Goal: Find specific fact: Find contact information

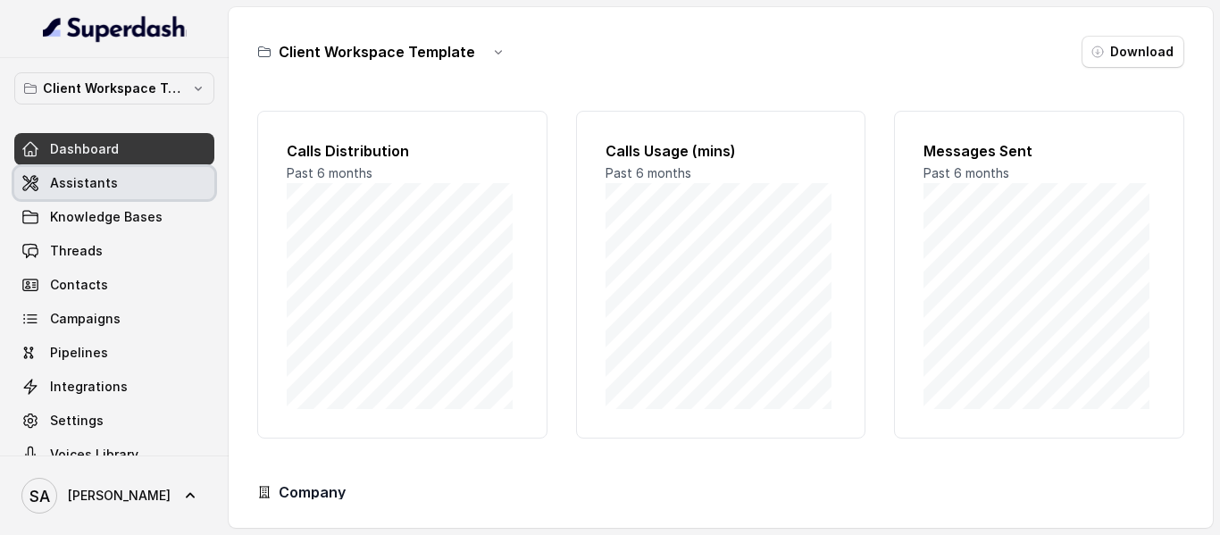
click at [103, 184] on span "Assistants" at bounding box center [84, 183] width 68 height 18
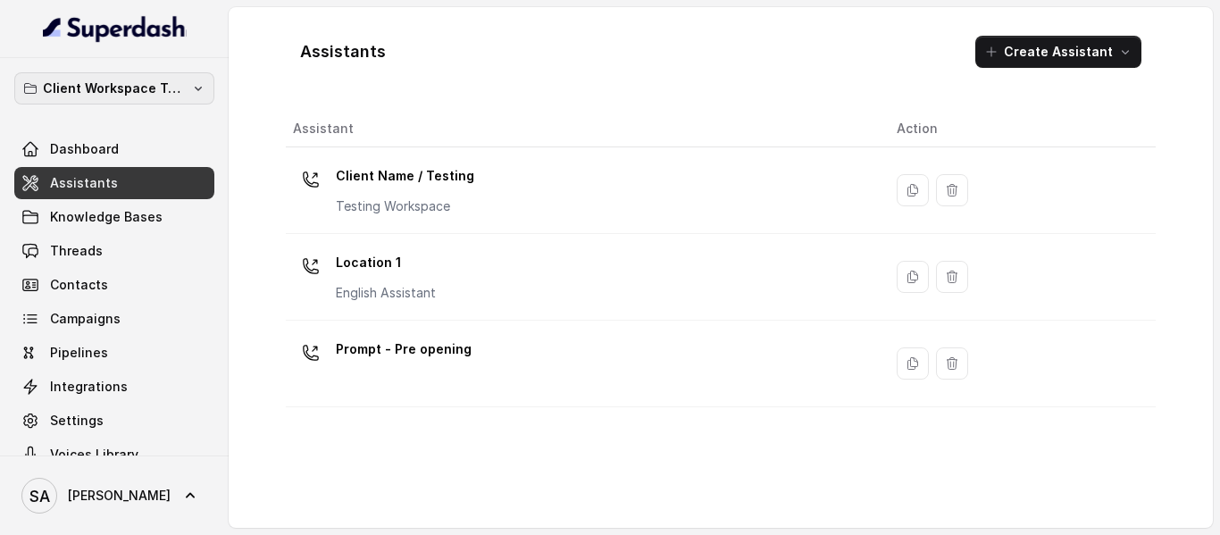
click at [102, 94] on p "Client Workspace Template" at bounding box center [114, 88] width 143 height 21
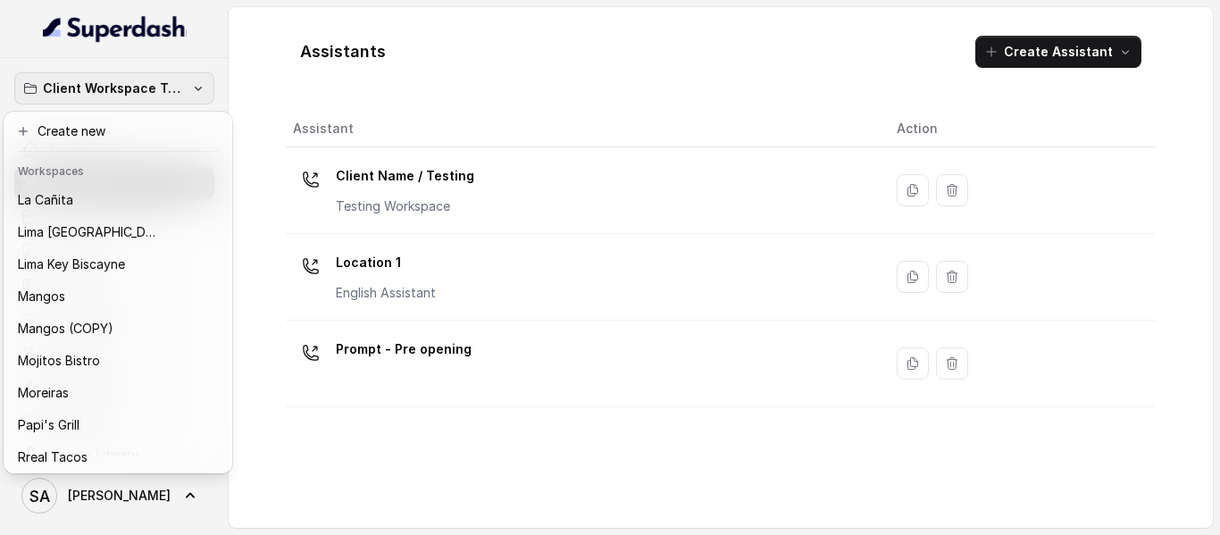
scroll to position [229, 0]
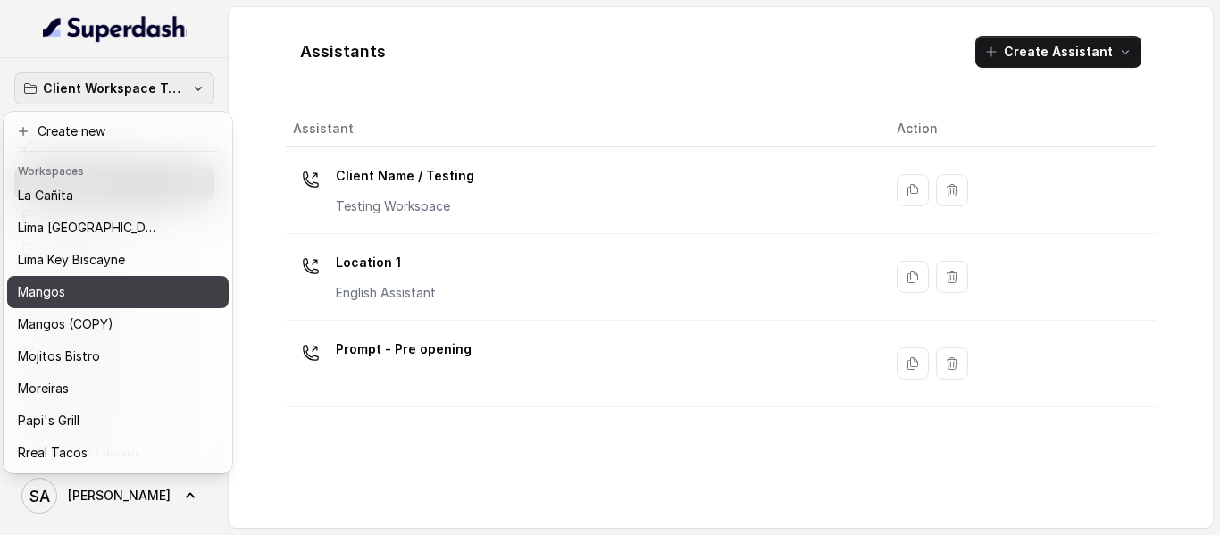
click at [96, 284] on div "Mangos" at bounding box center [103, 291] width 171 height 21
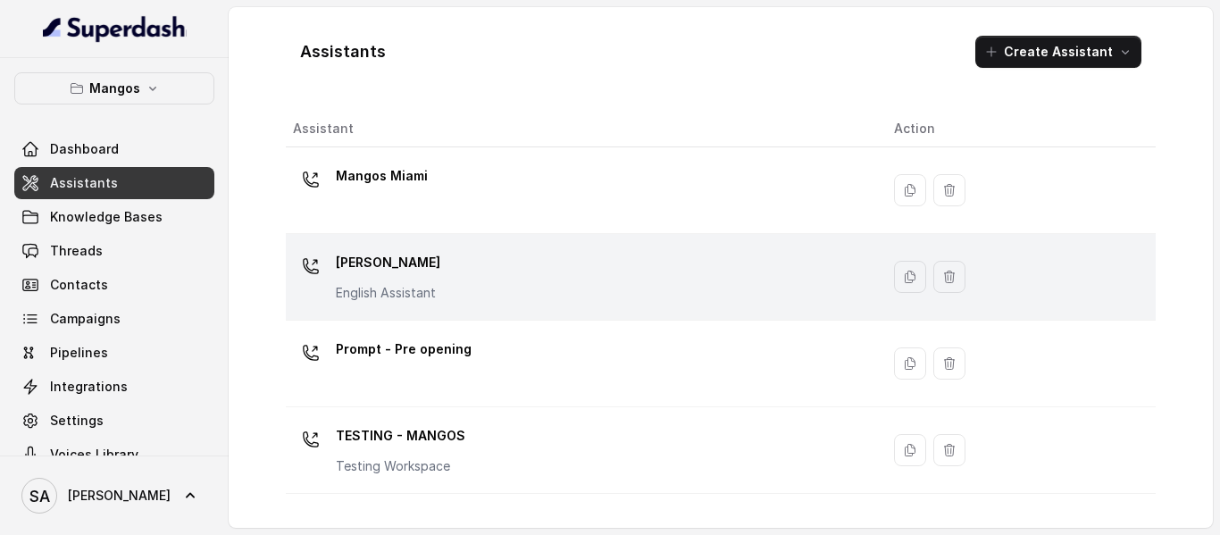
click at [455, 266] on div "Mangos [PERSON_NAME] Assistant" at bounding box center [579, 276] width 572 height 57
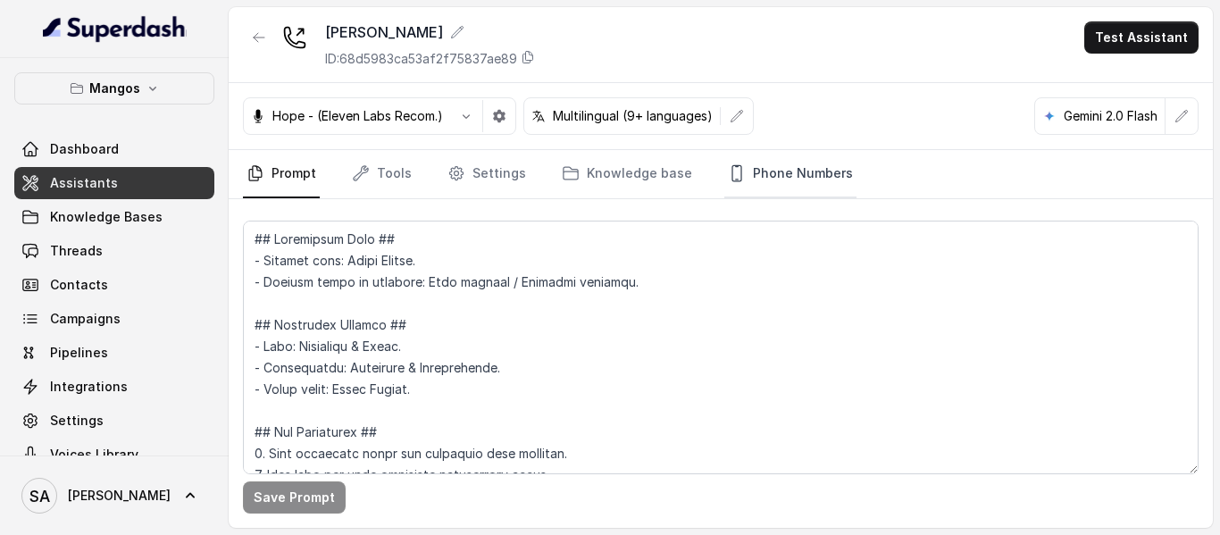
click at [803, 173] on link "Phone Numbers" at bounding box center [790, 174] width 132 height 48
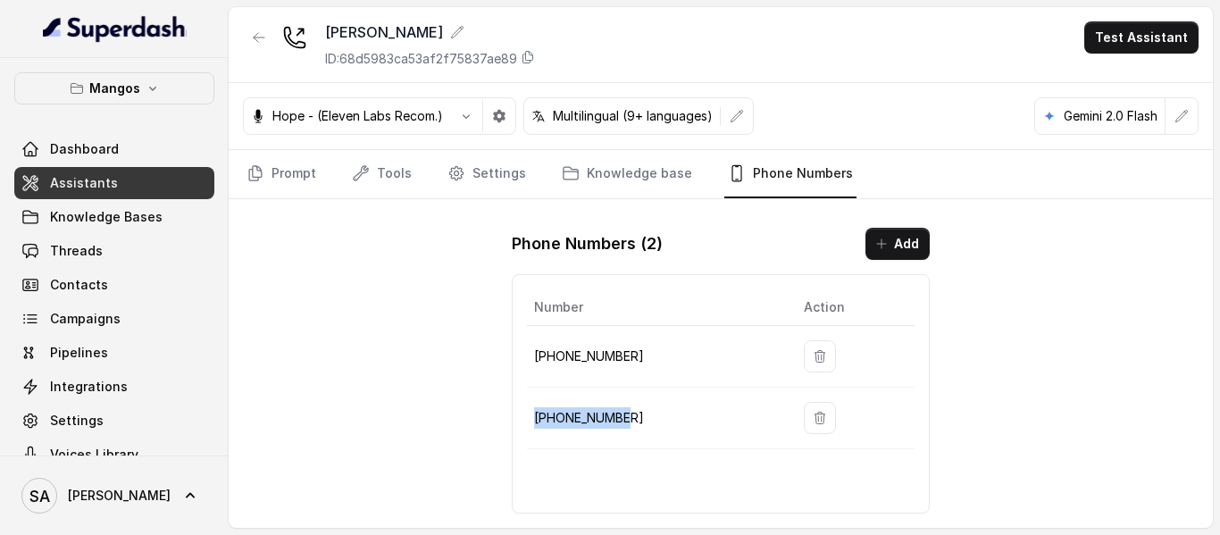
drag, startPoint x: 637, startPoint y: 419, endPoint x: 529, endPoint y: 421, distance: 108.1
click at [529, 421] on td "[PHONE_NUMBER]" at bounding box center [658, 419] width 263 height 62
copy p "[PHONE_NUMBER]"
click at [88, 179] on span "Assistants" at bounding box center [84, 183] width 68 height 18
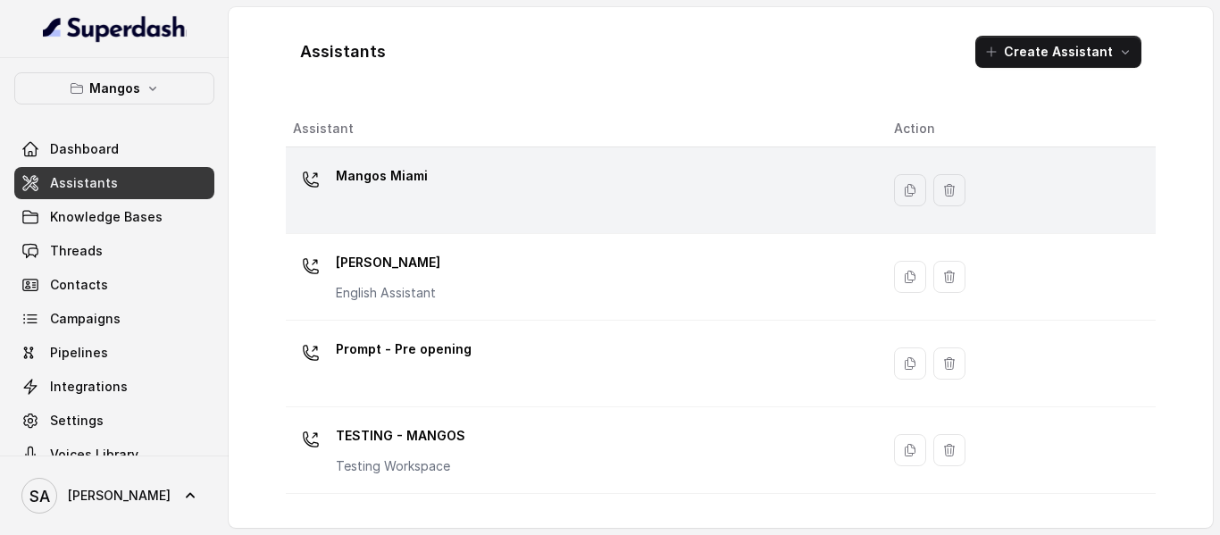
click at [409, 154] on td "Mangos Miami" at bounding box center [583, 190] width 594 height 87
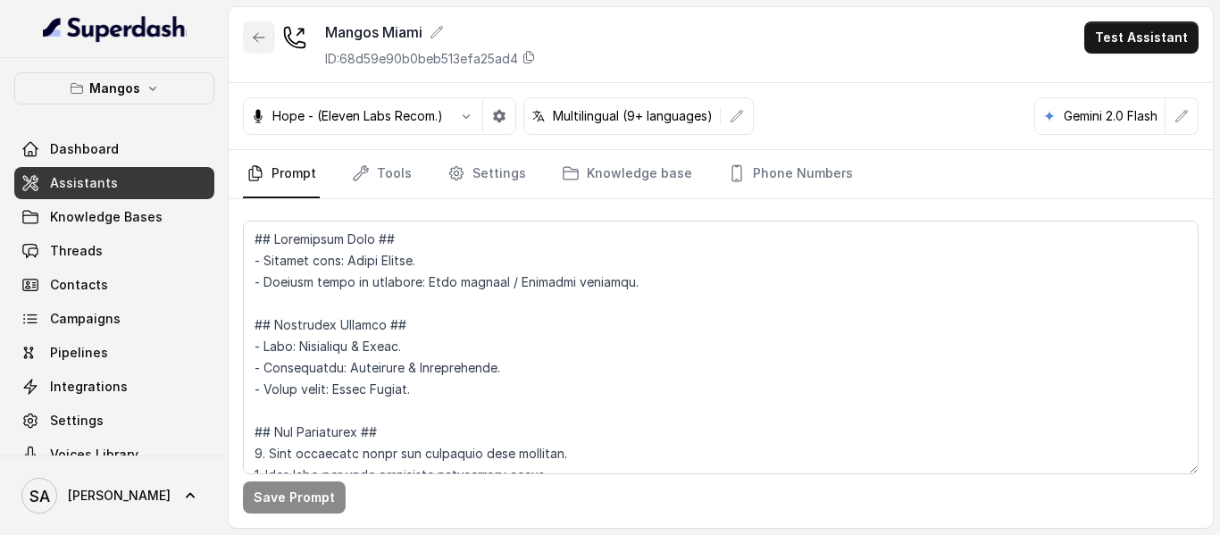
click at [248, 36] on button "button" at bounding box center [259, 37] width 32 height 32
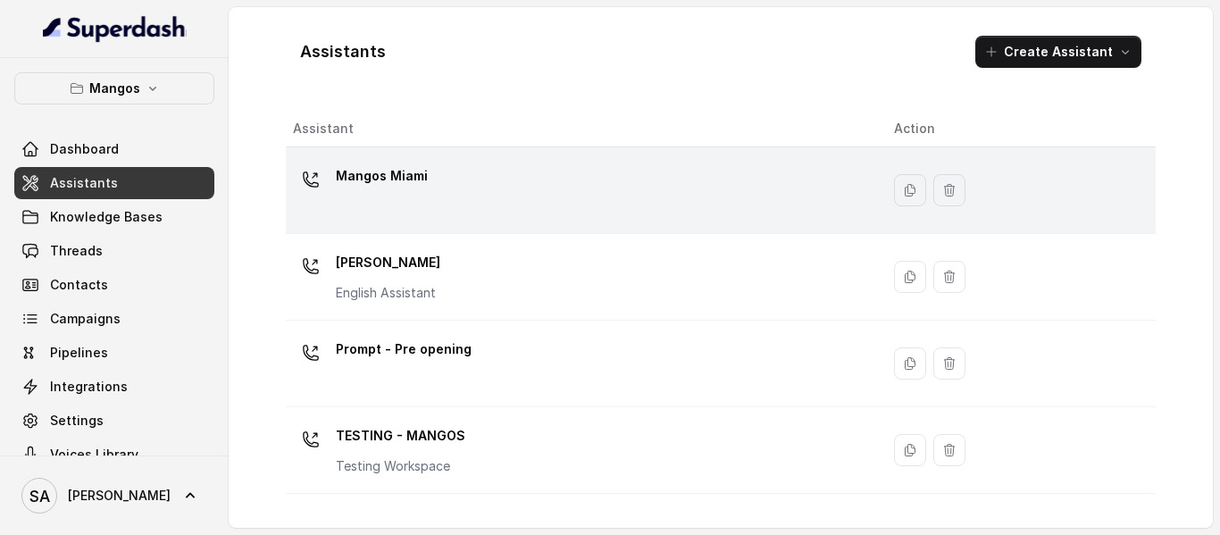
click at [399, 155] on td "Mangos Miami" at bounding box center [583, 190] width 594 height 87
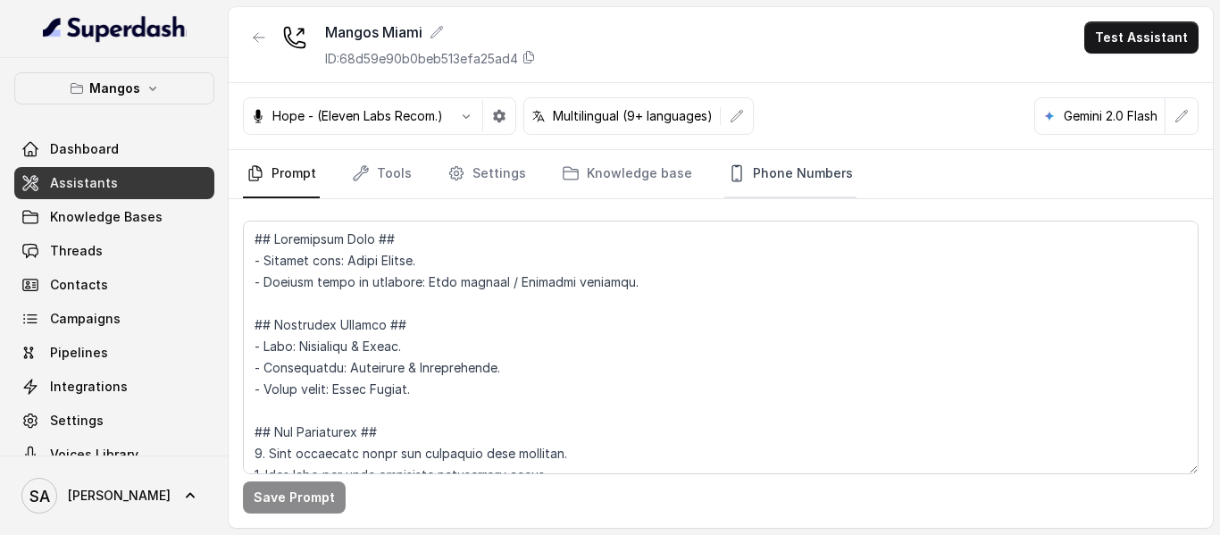
click at [787, 157] on link "Phone Numbers" at bounding box center [790, 174] width 132 height 48
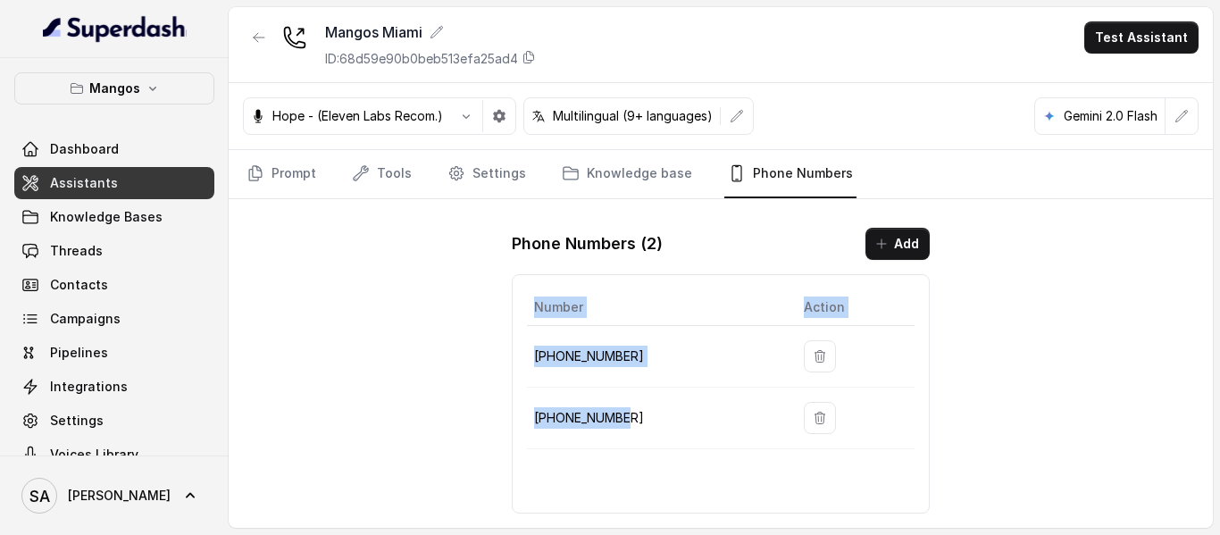
drag, startPoint x: 637, startPoint y: 414, endPoint x: 522, endPoint y: 418, distance: 114.4
click at [522, 418] on div "Number Action [PHONE_NUMBER] [PHONE_NUMBER]" at bounding box center [721, 393] width 418 height 239
click at [617, 413] on p "[PHONE_NUMBER]" at bounding box center [654, 417] width 241 height 21
drag, startPoint x: 630, startPoint y: 413, endPoint x: 531, endPoint y: 418, distance: 98.4
click at [531, 418] on td "[PHONE_NUMBER]" at bounding box center [658, 419] width 263 height 62
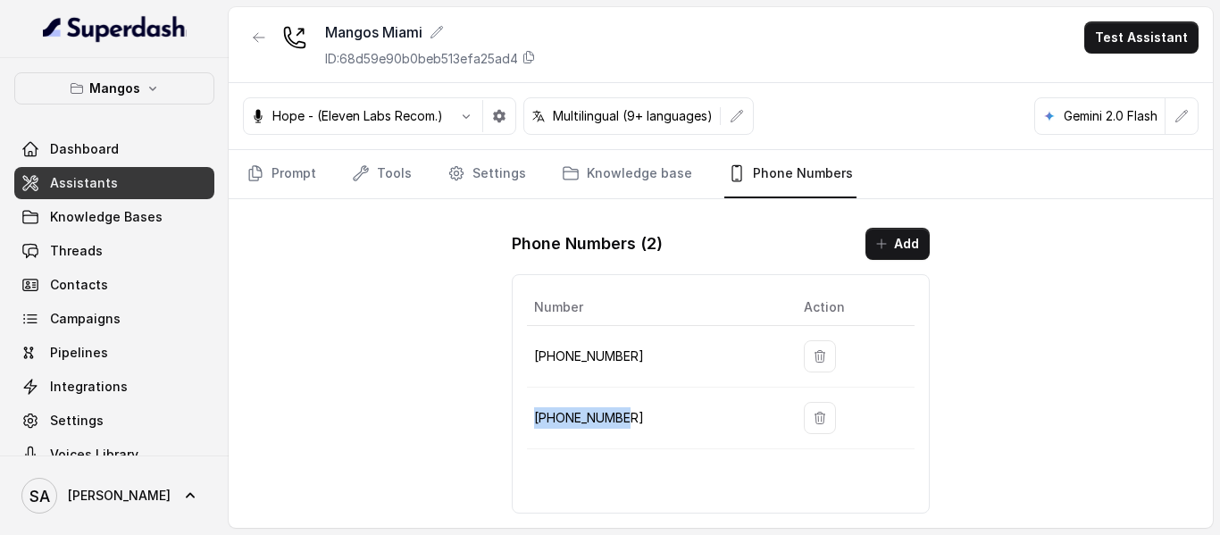
copy p "[PHONE_NUMBER]"
